Goal: Task Accomplishment & Management: Manage account settings

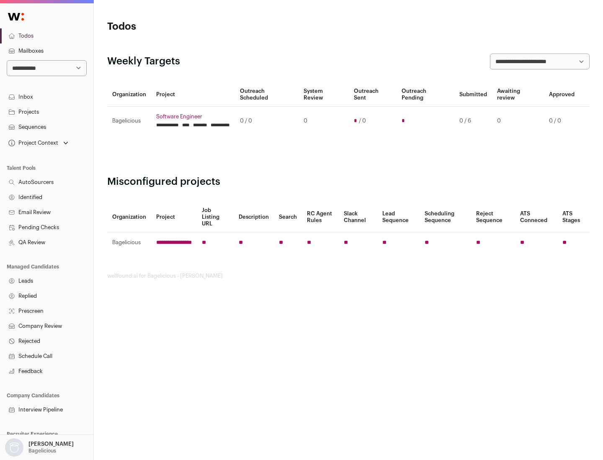
click at [46, 112] on link "Projects" at bounding box center [46, 112] width 93 height 15
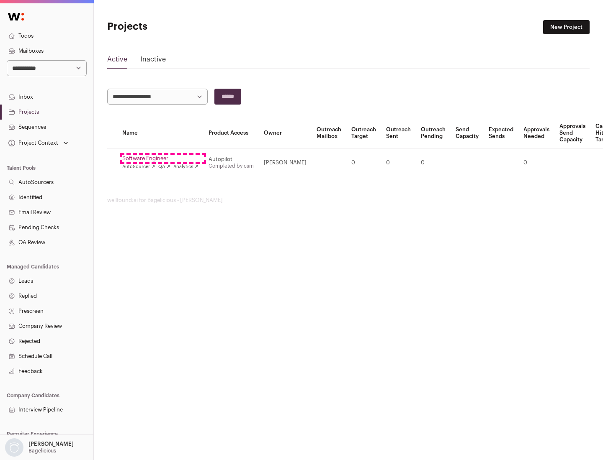
click at [163, 159] on link "Software Engineer" at bounding box center [160, 158] width 76 height 7
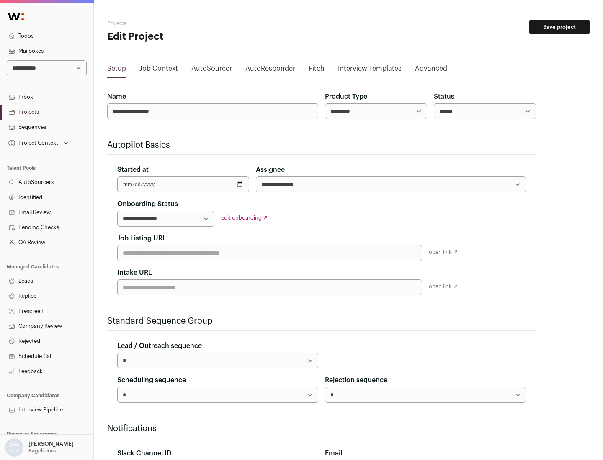
click at [559, 27] on button "Save project" at bounding box center [559, 27] width 60 height 14
